Goal: Navigation & Orientation: Find specific page/section

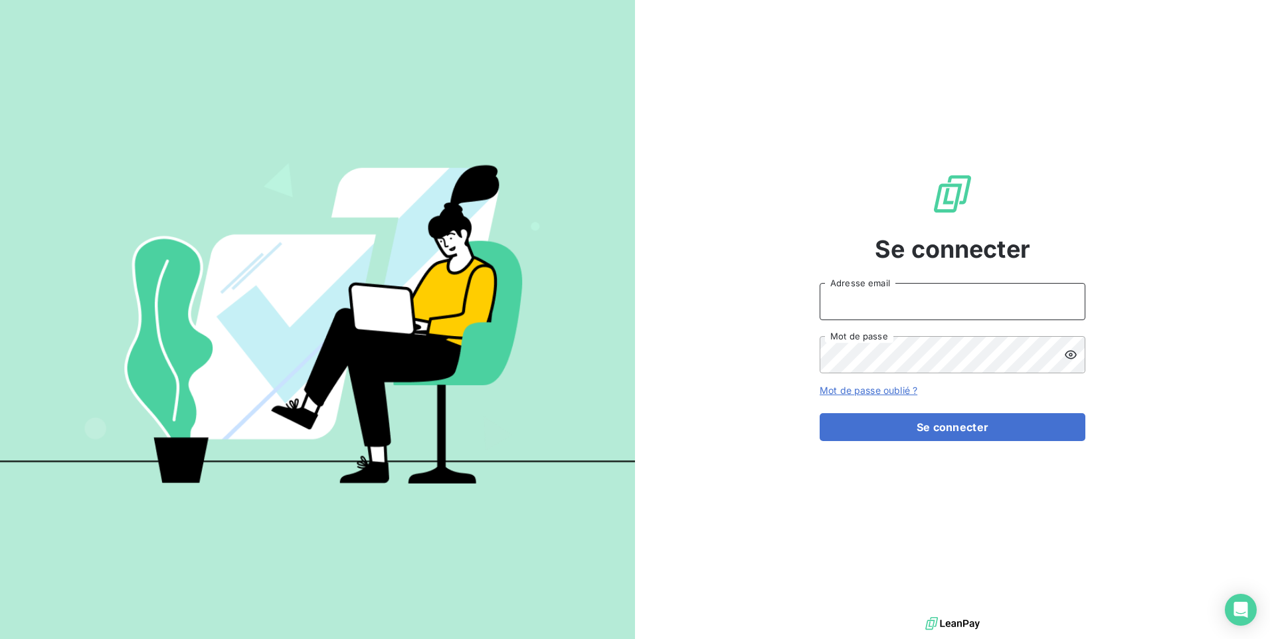
type input "[EMAIL_ADDRESS][DOMAIN_NAME]"
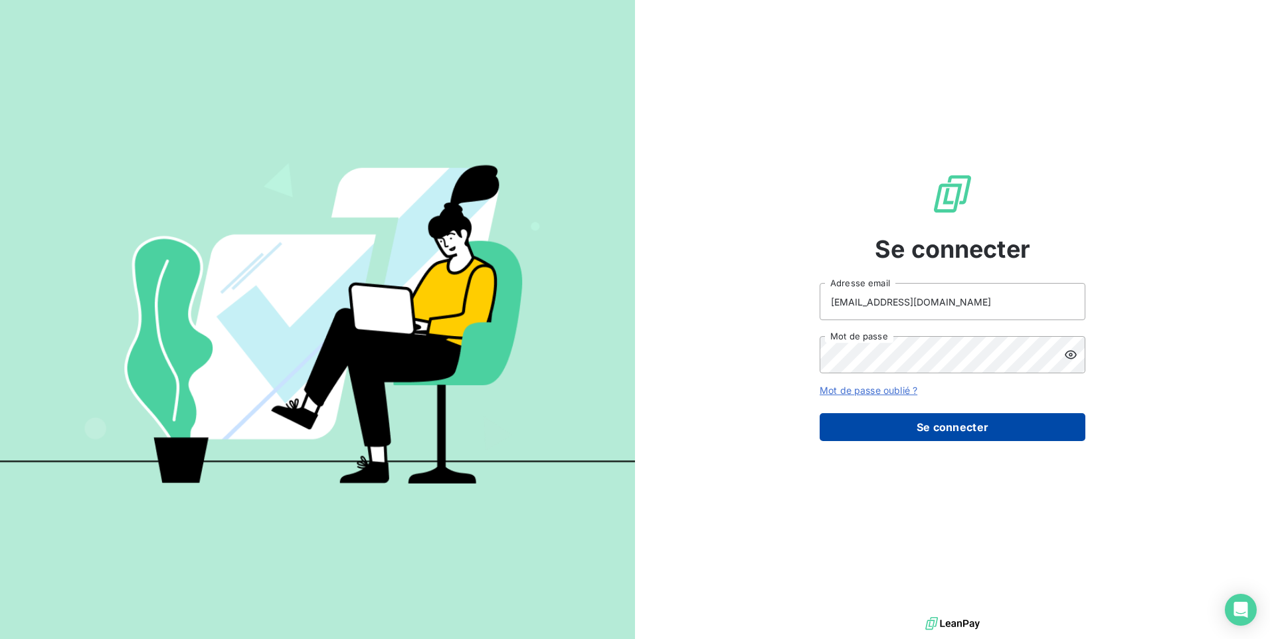
click at [993, 422] on button "Se connecter" at bounding box center [952, 427] width 266 height 28
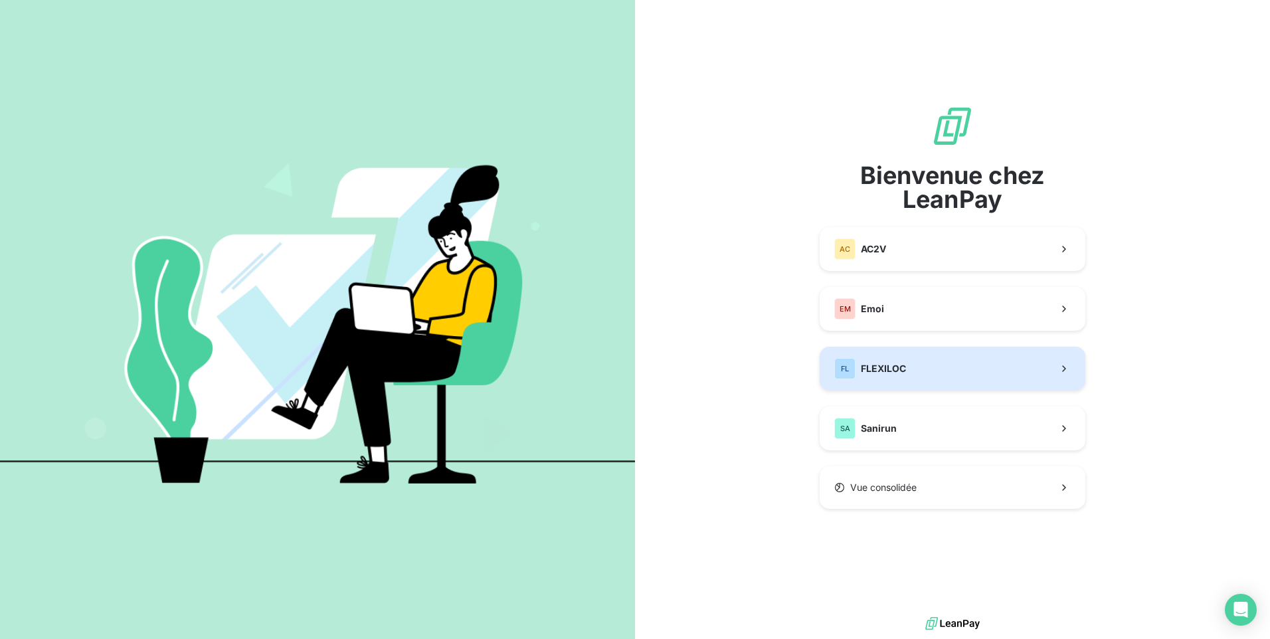
click at [1024, 364] on button "FL FLEXILOC" at bounding box center [952, 369] width 266 height 44
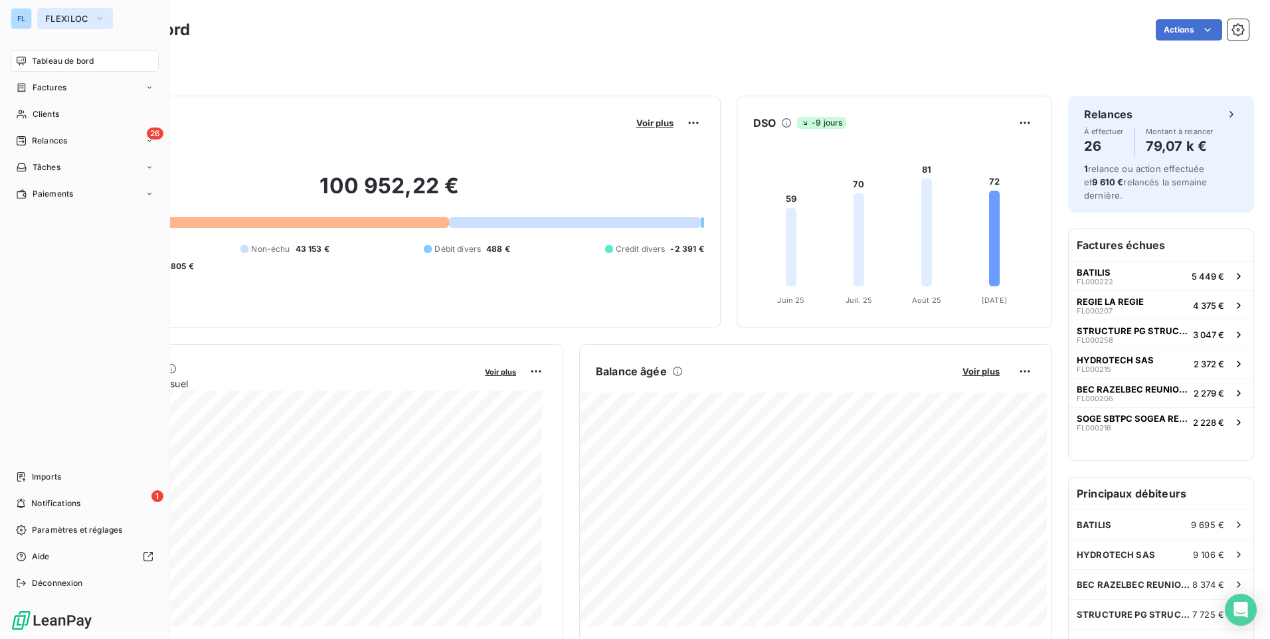
click at [102, 21] on icon "button" at bounding box center [99, 18] width 11 height 13
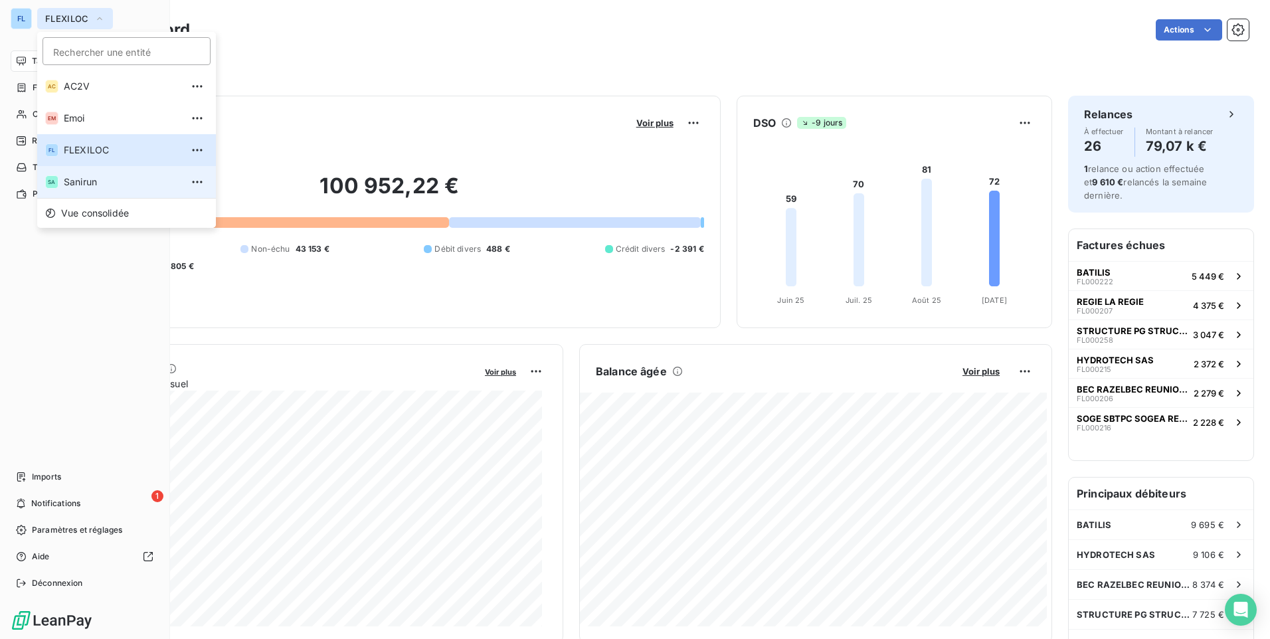
click at [123, 180] on span "Sanirun" at bounding box center [123, 181] width 118 height 13
